Goal: Information Seeking & Learning: Learn about a topic

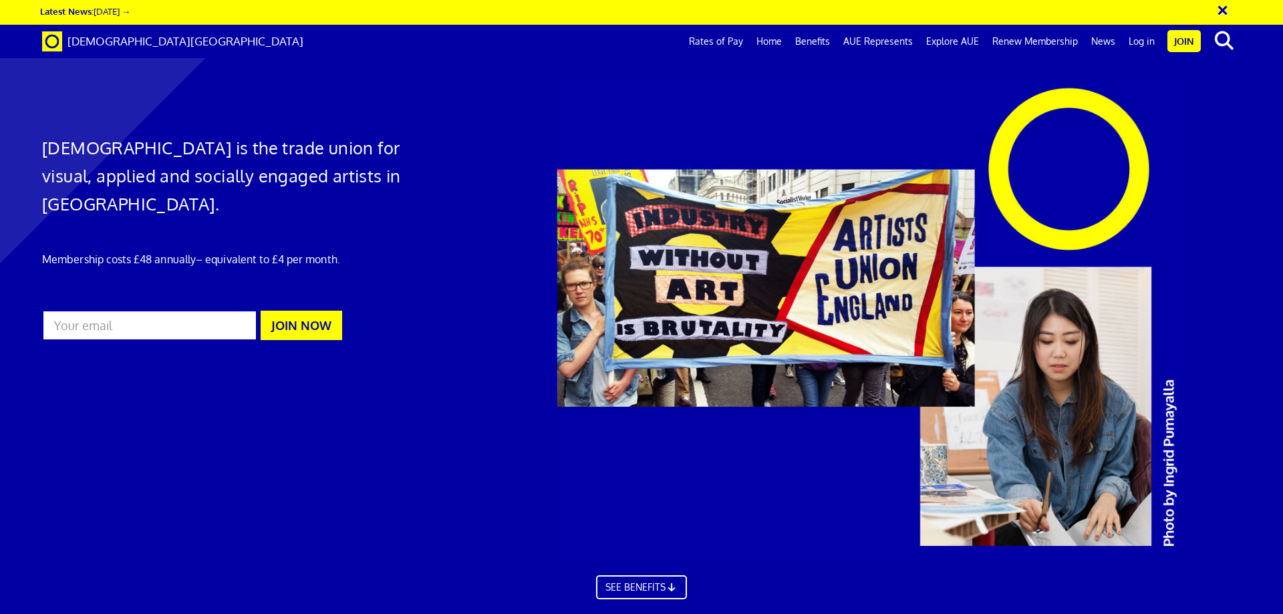
scroll to position [0, 21]
click at [638, 587] on link "SEE BENEFITS" at bounding box center [641, 586] width 100 height 27
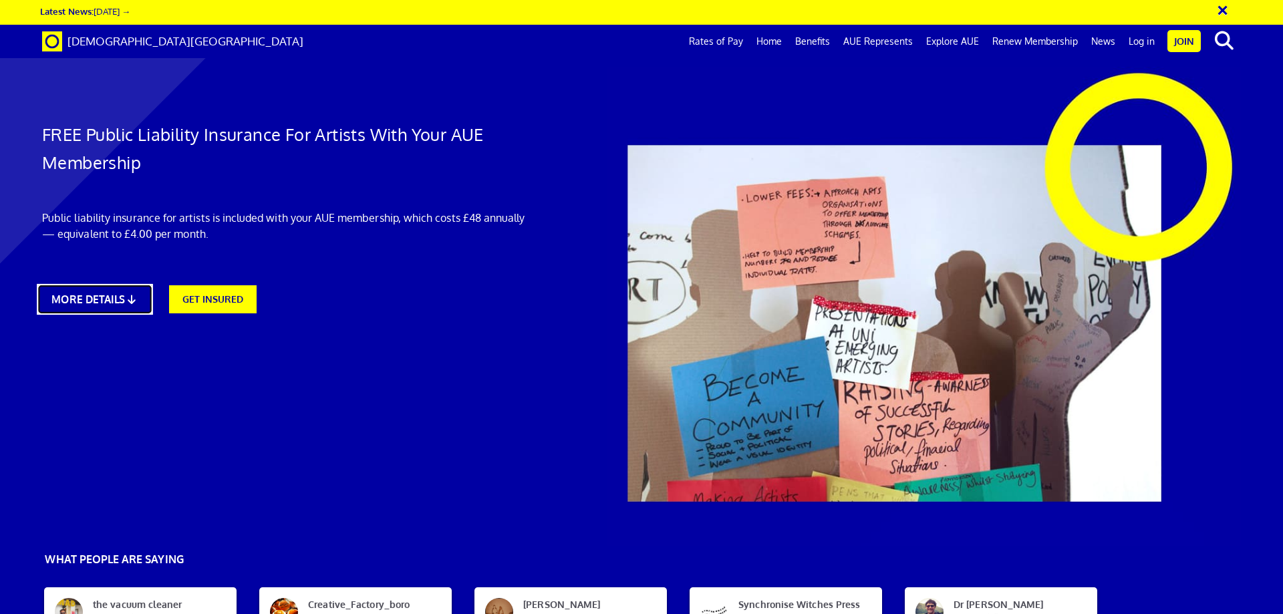
click at [124, 294] on link "MORE DETAILS" at bounding box center [95, 299] width 116 height 31
click at [818, 40] on link "Benefits" at bounding box center [812, 41] width 48 height 33
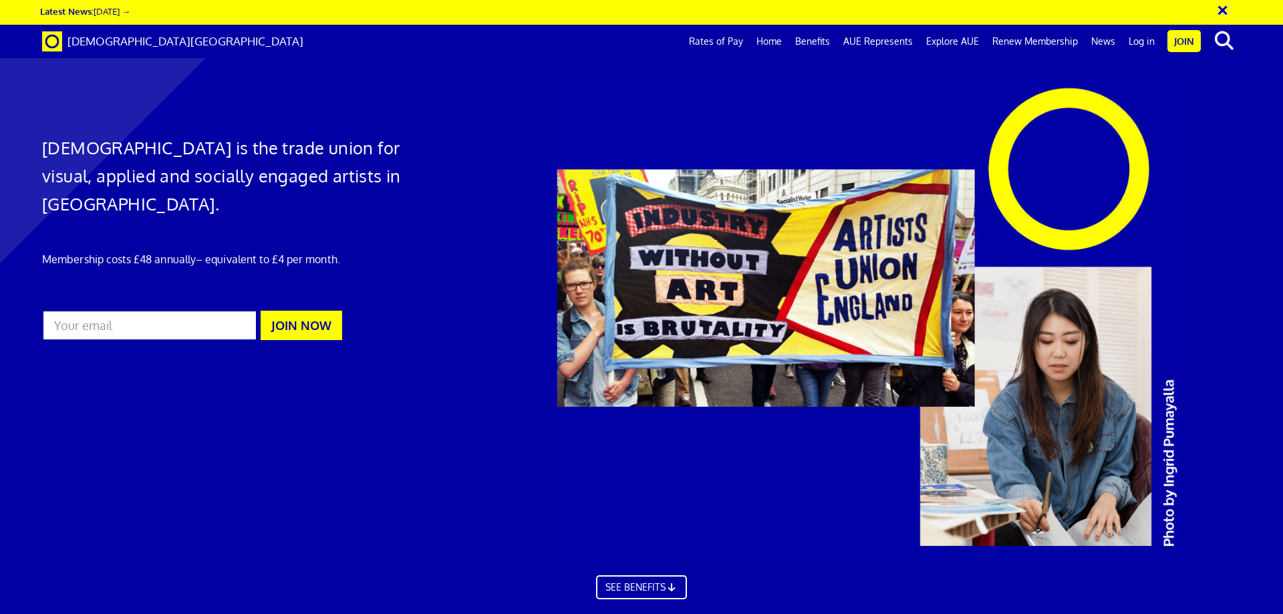
scroll to position [890, 0]
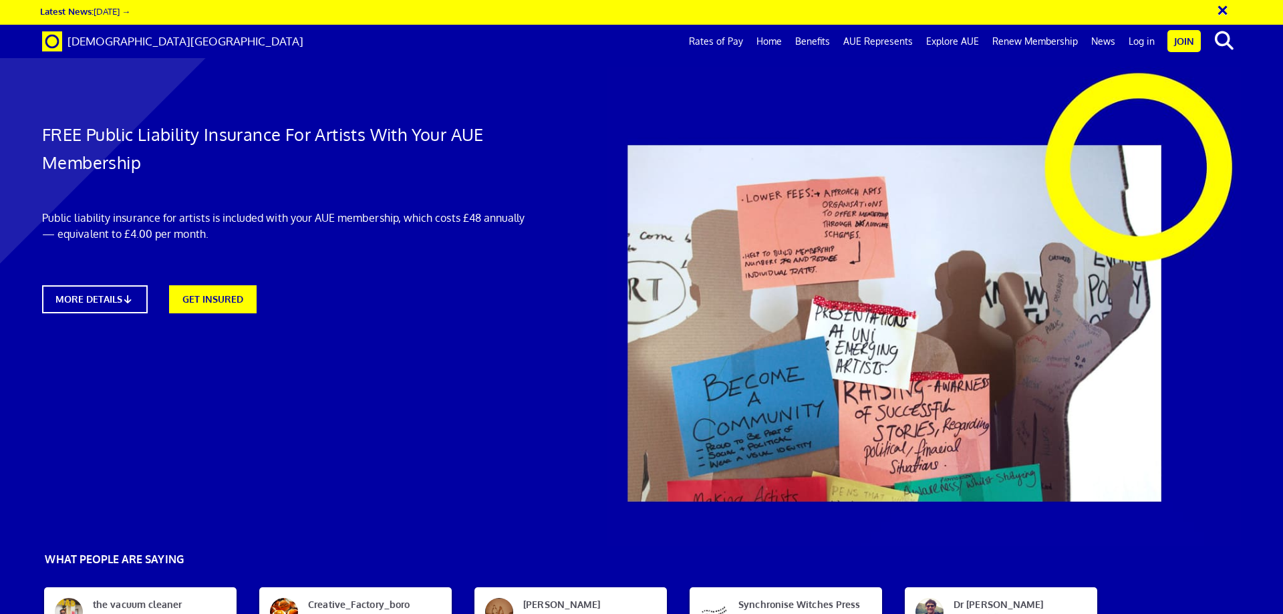
scroll to position [0, 21]
click at [88, 299] on link "MORE DETAILS" at bounding box center [95, 299] width 116 height 31
click at [955, 39] on link "Explore AUE" at bounding box center [952, 41] width 66 height 33
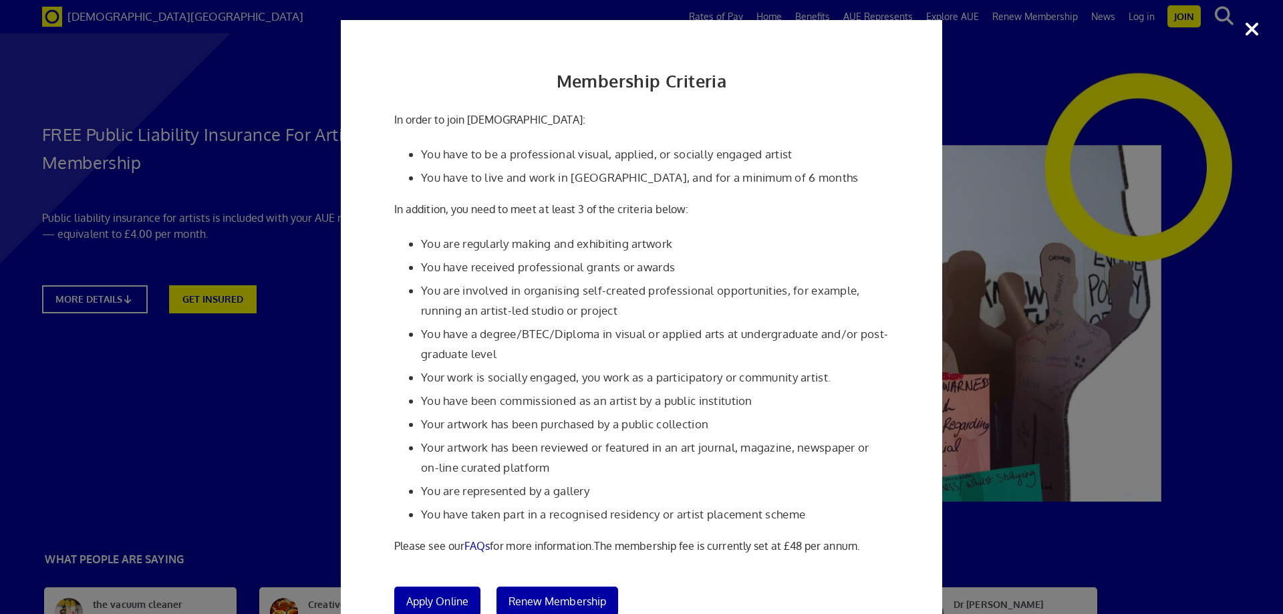
scroll to position [74, 0]
